Goal: Check status: Check status

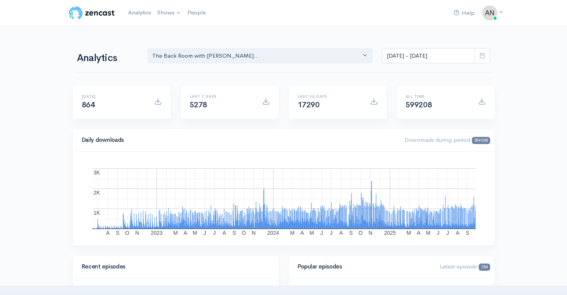
select select "10316"
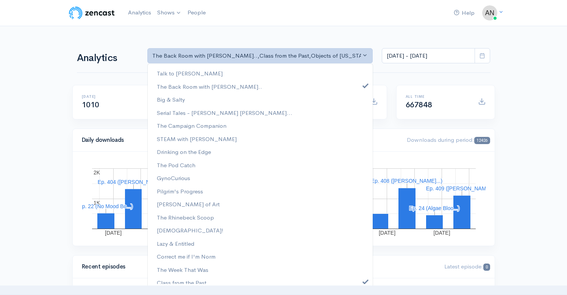
select select "10316"
click at [364, 279] on span at bounding box center [365, 281] width 3 height 6
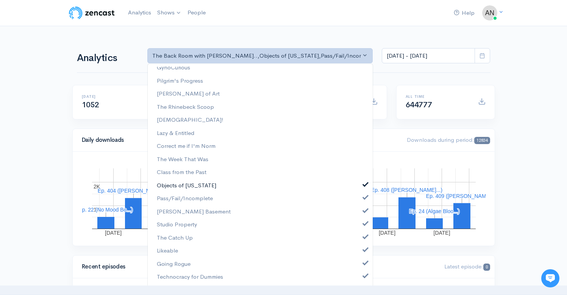
click at [364, 183] on span at bounding box center [365, 184] width 3 height 6
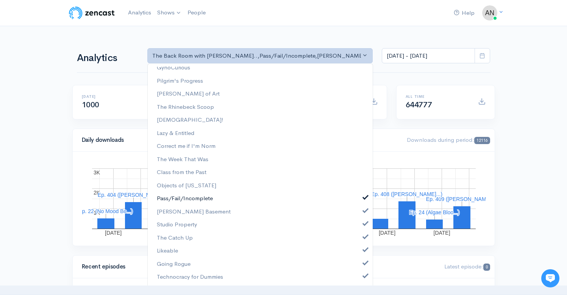
click at [360, 194] on link "Pass/Fail/Incomplete" at bounding box center [260, 198] width 225 height 13
click at [358, 213] on link "[PERSON_NAME] Basement" at bounding box center [260, 211] width 225 height 13
click at [358, 219] on link "Studio Property" at bounding box center [260, 224] width 225 height 13
click at [364, 237] on span at bounding box center [365, 236] width 3 height 6
click at [364, 250] on span at bounding box center [365, 249] width 3 height 6
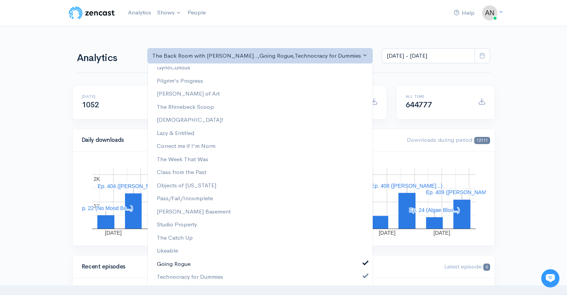
click at [364, 260] on span at bounding box center [365, 262] width 3 height 6
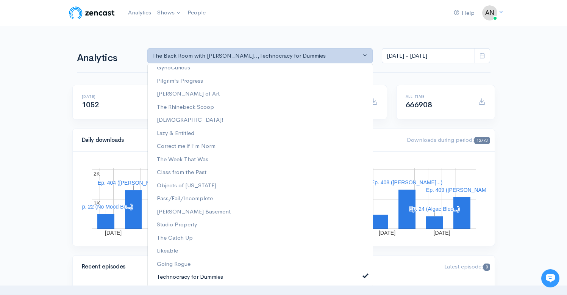
click at [359, 272] on link "Technocracy for Dummies" at bounding box center [260, 276] width 225 height 13
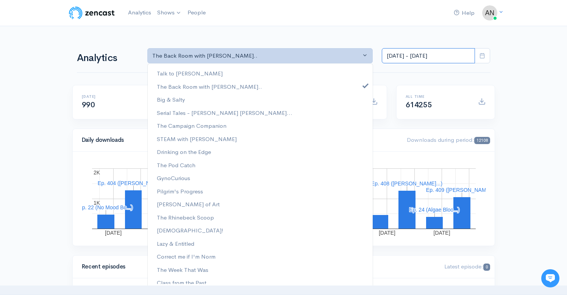
click at [433, 53] on input "Sep 12, 2025 - Sep 25, 2025" at bounding box center [428, 56] width 93 height 16
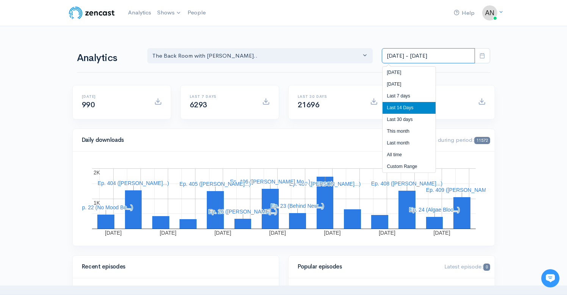
click at [433, 53] on input "Sep 12, 2025 - Sep 25, 2025" at bounding box center [428, 56] width 93 height 16
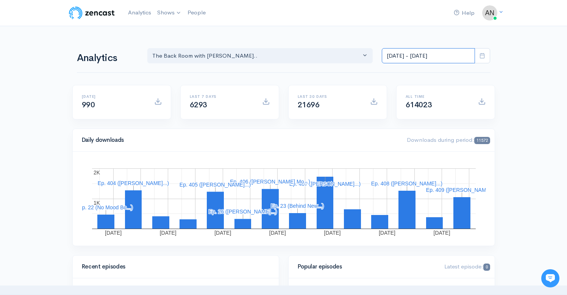
click at [433, 53] on input "Sep 12, 2025 - Sep 25, 2025" at bounding box center [428, 56] width 93 height 16
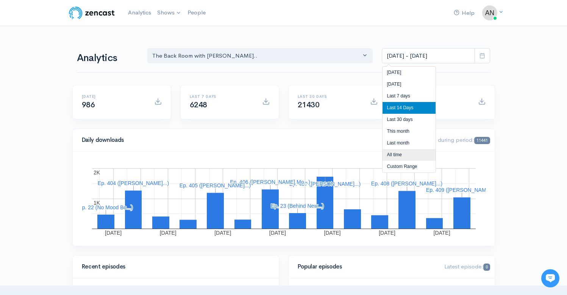
click at [394, 157] on li "All time" at bounding box center [409, 155] width 53 height 12
type input "[DATE] - [DATE]"
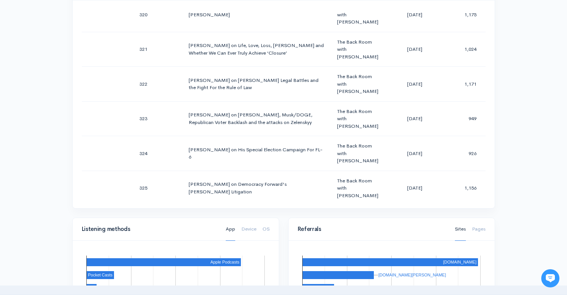
scroll to position [405, 0]
